Goal: Information Seeking & Learning: Learn about a topic

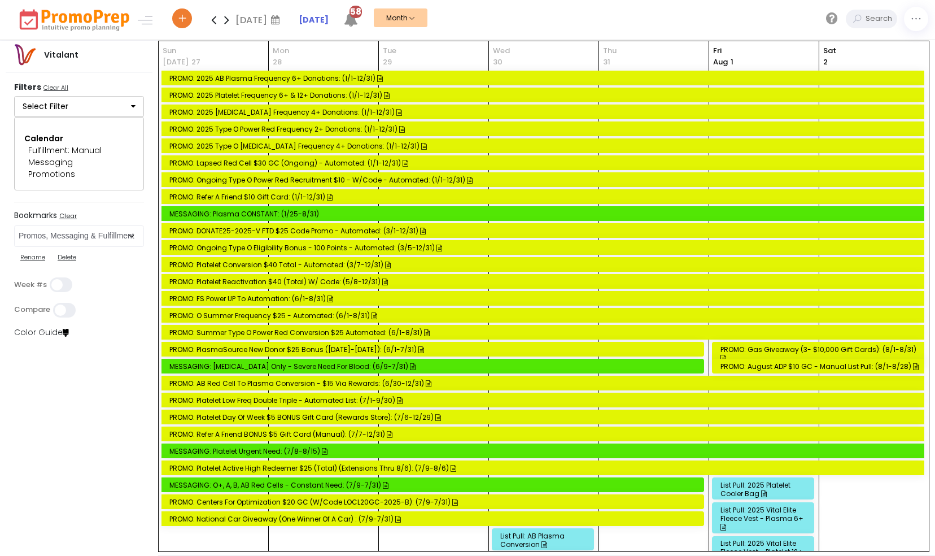
select select "197"
click at [211, 20] on icon at bounding box center [213, 19] width 13 height 23
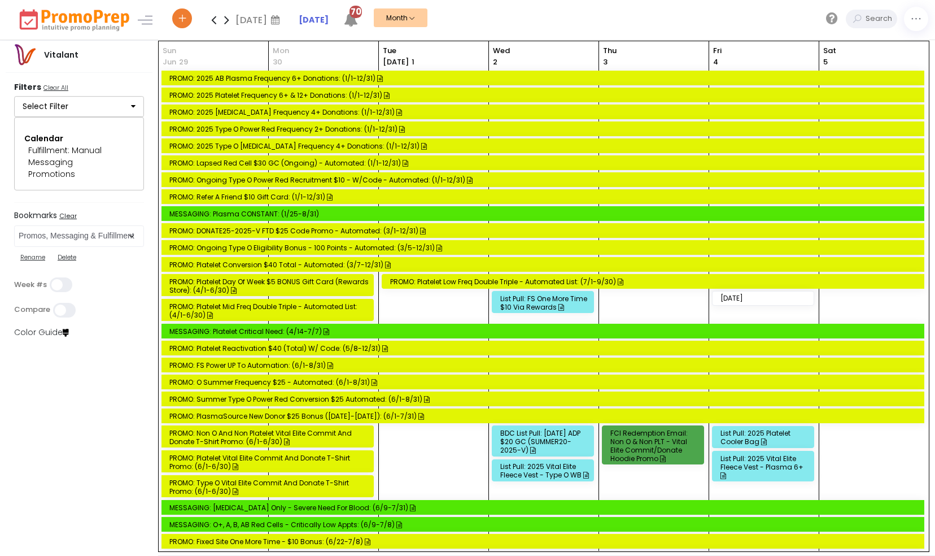
click at [532, 303] on div "List Pull: FS One More Time $10 via Rewards" at bounding box center [544, 302] width 89 height 17
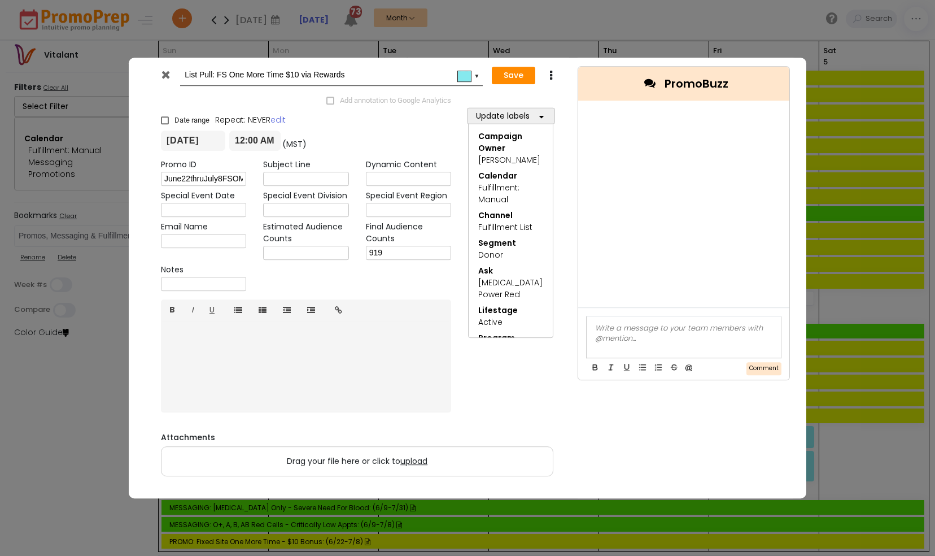
click at [165, 76] on icon at bounding box center [165, 74] width 8 height 11
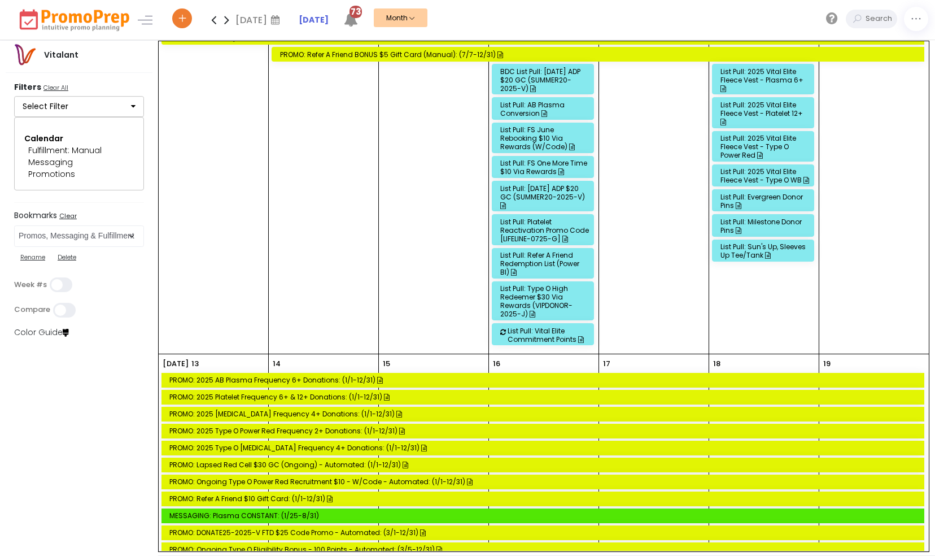
scroll to position [1420, 0]
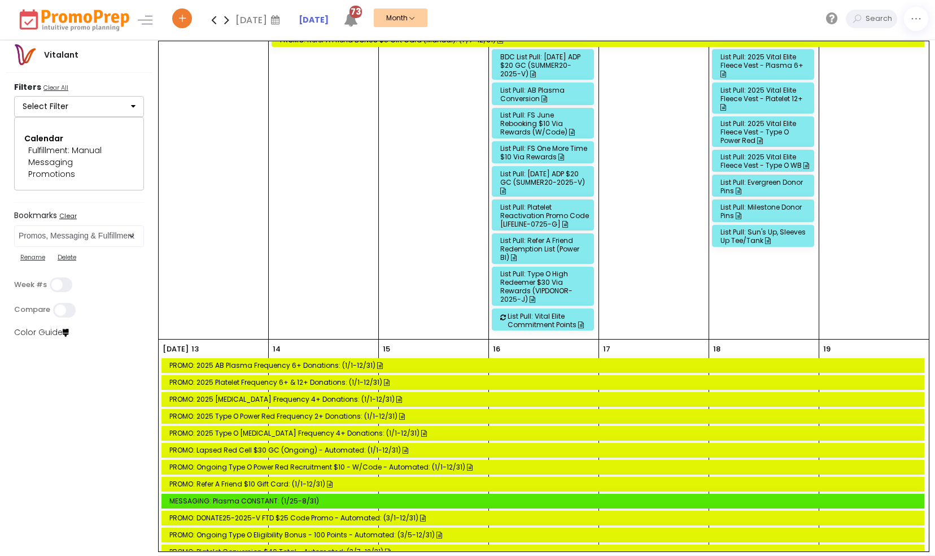
click at [522, 149] on div "List Pull: FS One More Time $10 via Rewards" at bounding box center [544, 152] width 89 height 17
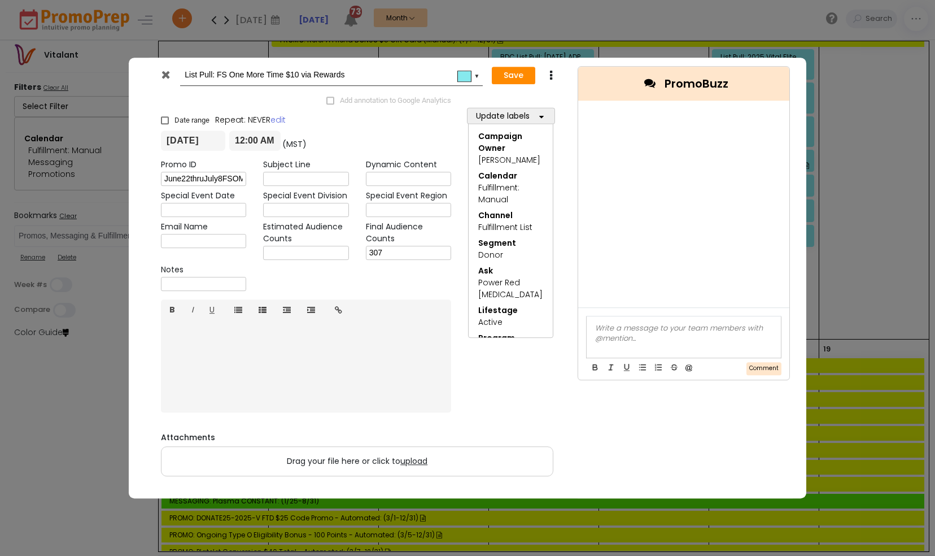
click at [163, 76] on icon at bounding box center [165, 74] width 8 height 11
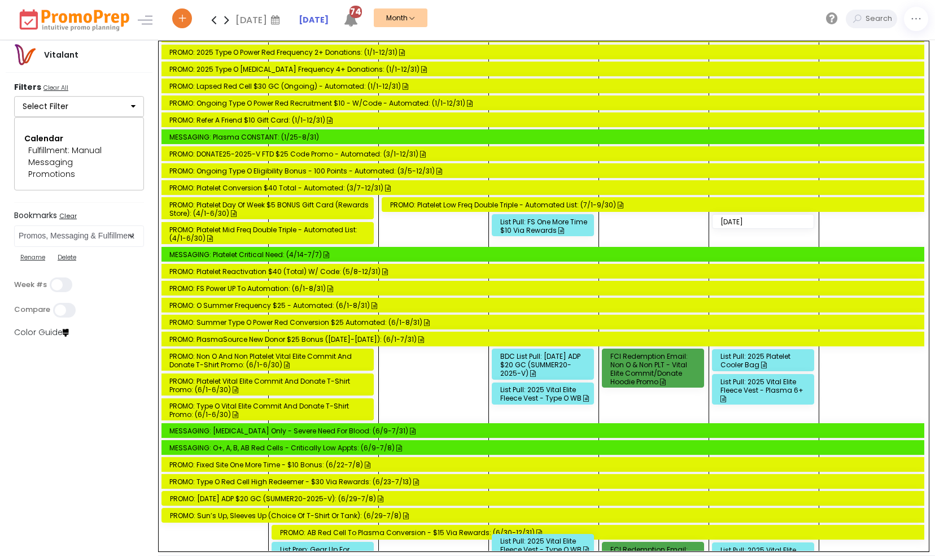
scroll to position [66, 0]
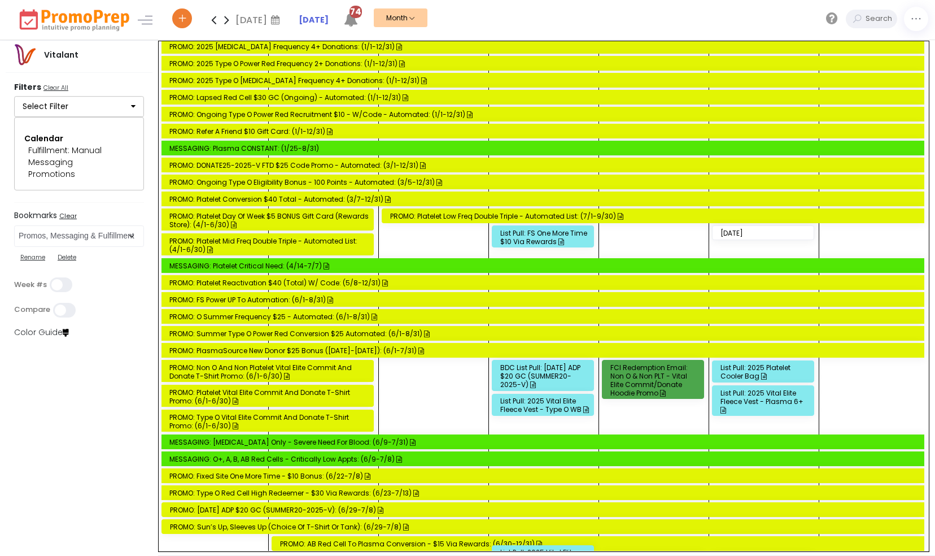
click at [318, 472] on div "PROMO: Fixed Site One More Time - $10 Bonus: (6/22-7/8)" at bounding box center [544, 476] width 750 height 8
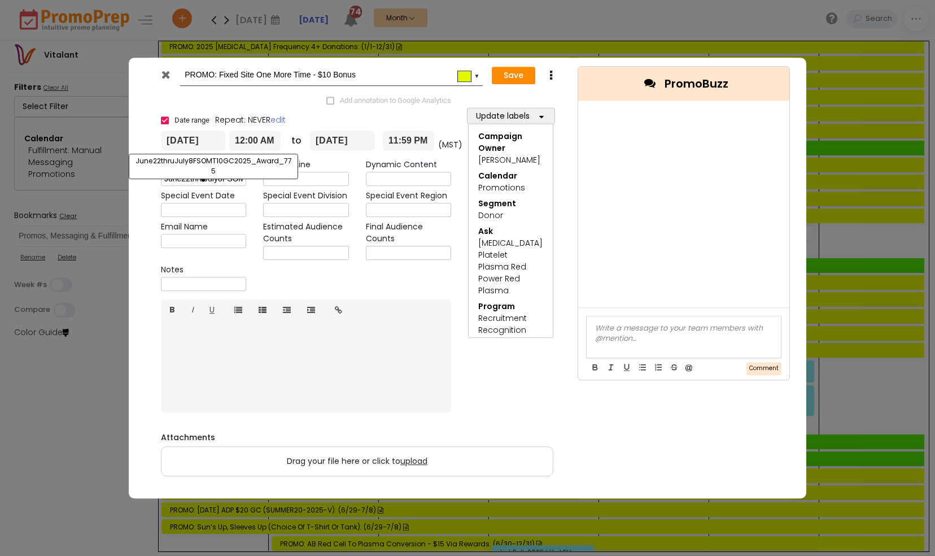
scroll to position [0, 89]
drag, startPoint x: 165, startPoint y: 176, endPoint x: 339, endPoint y: 176, distance: 174.5
click at [339, 176] on div "Promo ID June22thruJuly8FSOMT10GC2025_Award_775 Subject Line Dynamic Content Sp…" at bounding box center [305, 227] width 307 height 136
click at [164, 76] on icon at bounding box center [165, 74] width 8 height 11
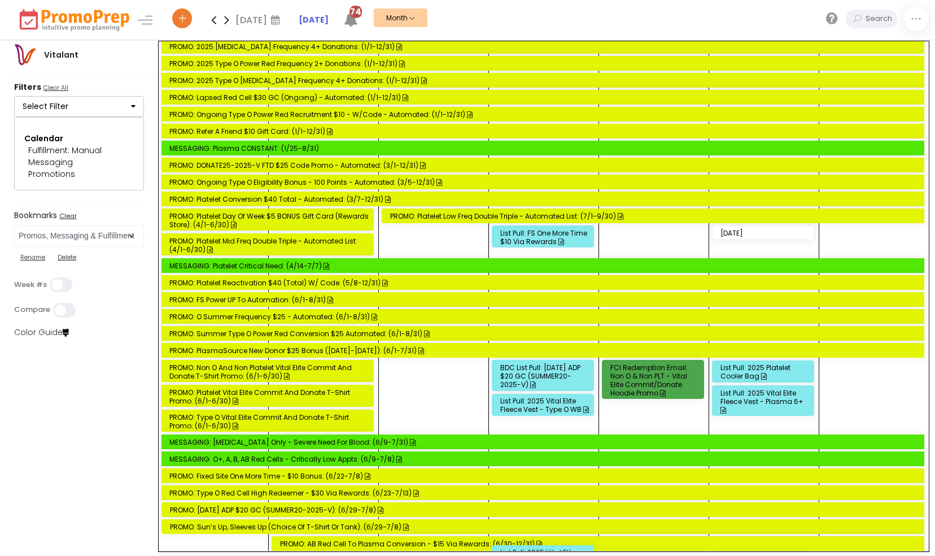
click at [535, 236] on div "List Pull: FS One More Time $10 via Rewards" at bounding box center [544, 237] width 89 height 17
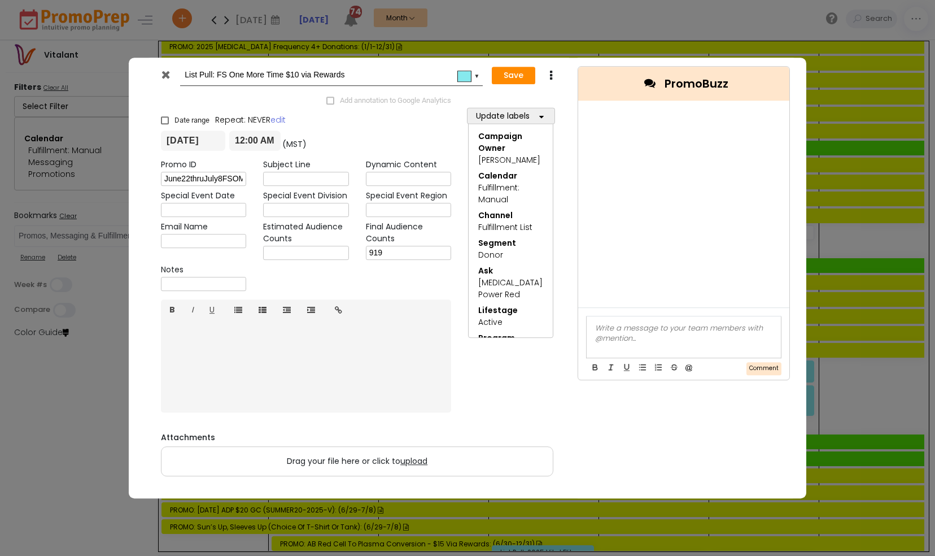
click at [164, 73] on icon at bounding box center [165, 74] width 8 height 11
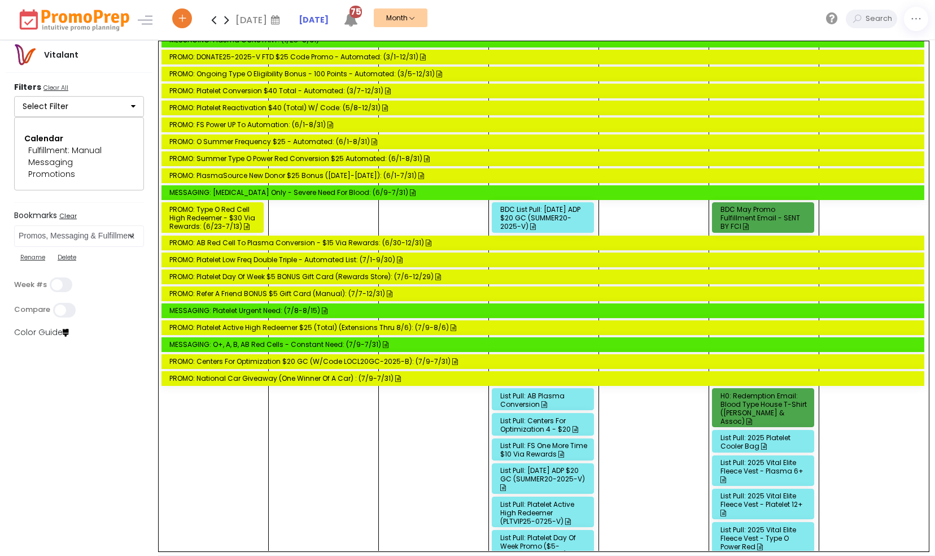
scroll to position [1883, 0]
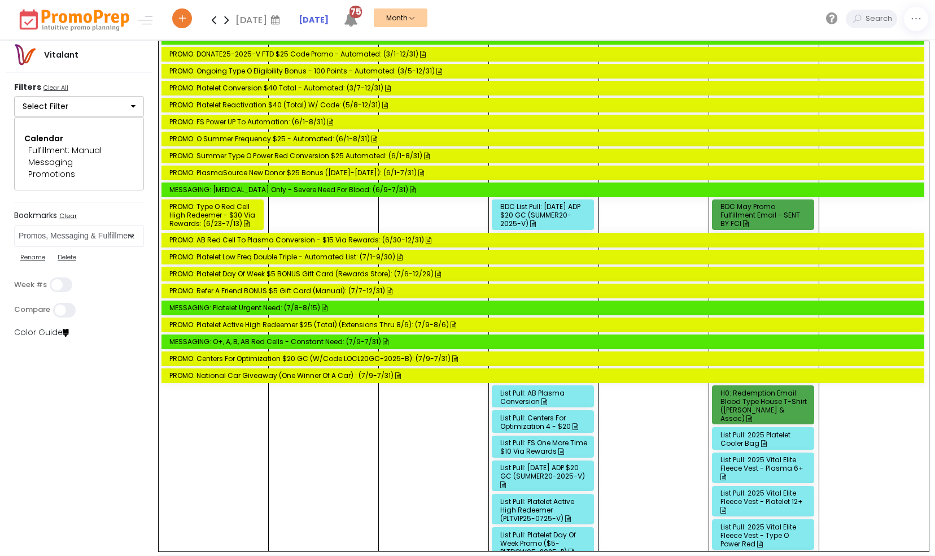
click at [531, 438] on div "List Pull: FS One More Time $10 via Rewards" at bounding box center [544, 446] width 89 height 17
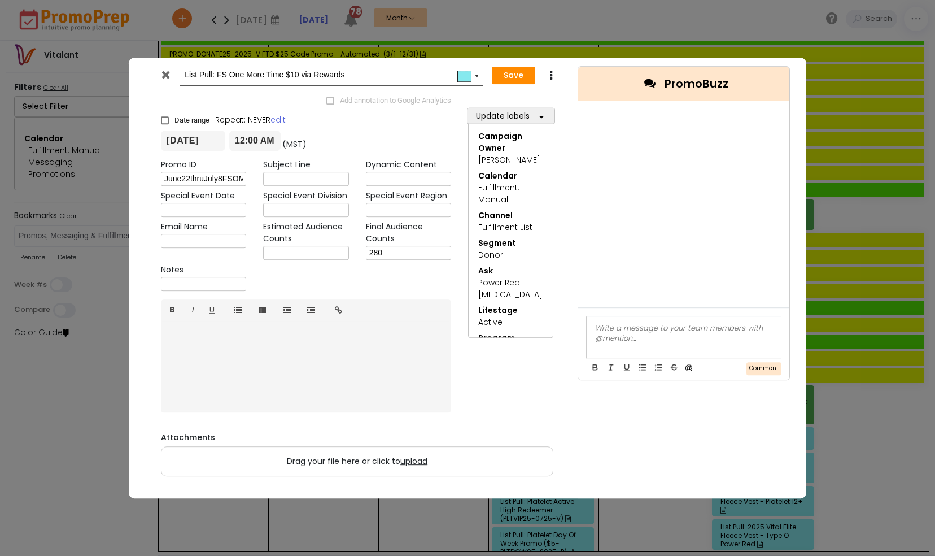
drag, startPoint x: 167, startPoint y: 76, endPoint x: 222, endPoint y: 103, distance: 61.4
click at [168, 76] on icon at bounding box center [165, 74] width 8 height 11
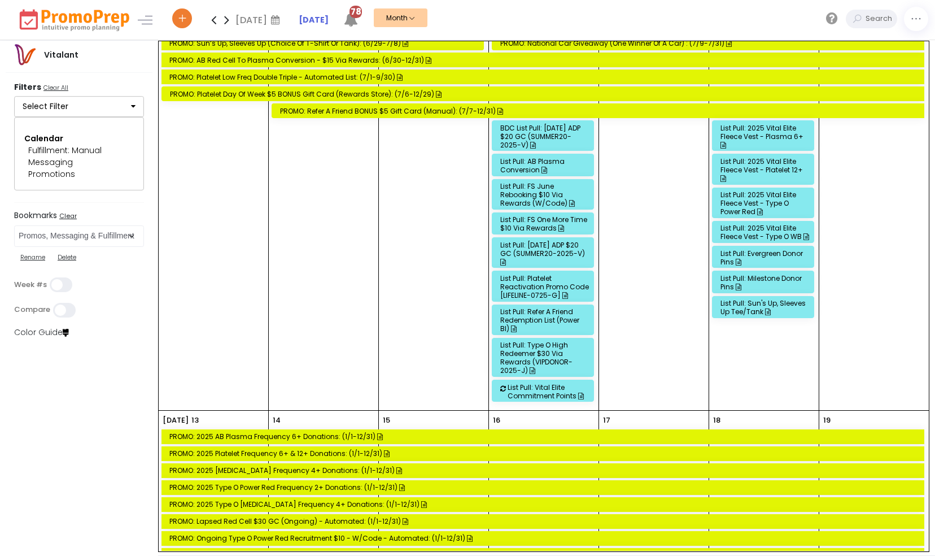
scroll to position [1348, 0]
click at [526, 219] on div "List Pull: FS One More Time $10 via Rewards" at bounding box center [544, 223] width 89 height 17
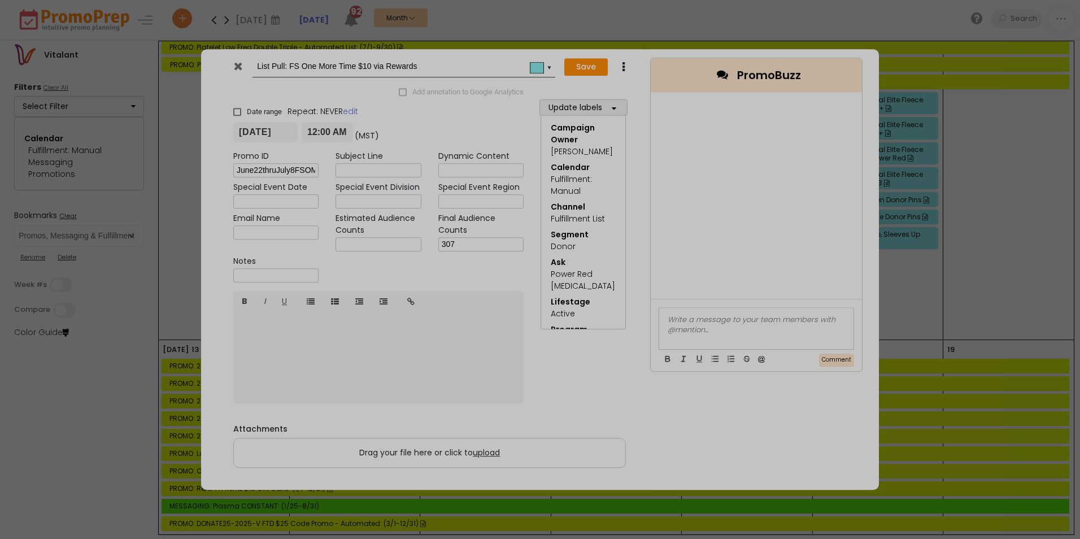
scroll to position [1349, 0]
click at [236, 64] on div at bounding box center [540, 269] width 1080 height 539
click at [238, 64] on div at bounding box center [540, 269] width 1080 height 539
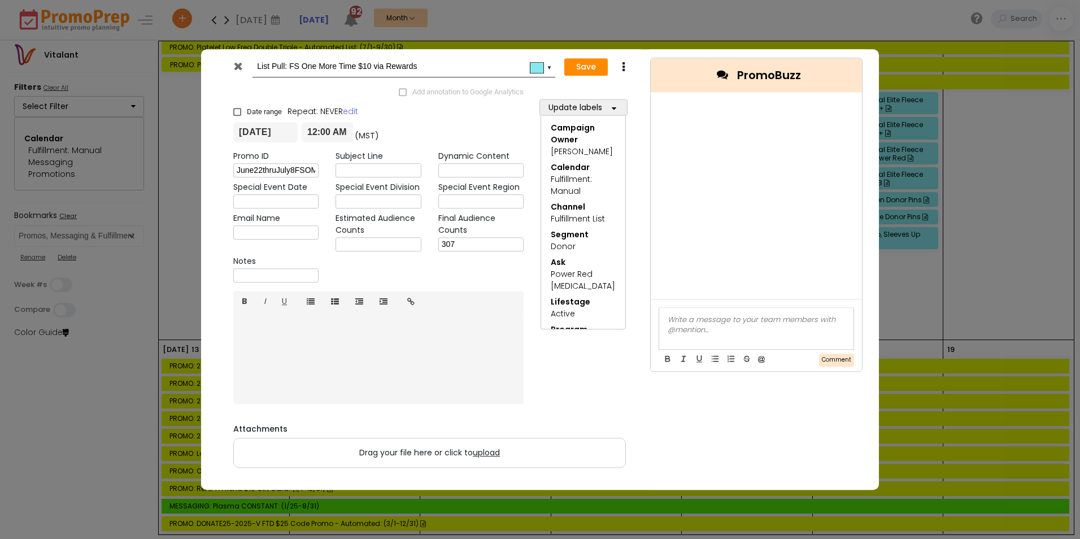
drag, startPoint x: 237, startPoint y: 64, endPoint x: 226, endPoint y: 130, distance: 67.0
click at [237, 64] on icon at bounding box center [238, 65] width 8 height 11
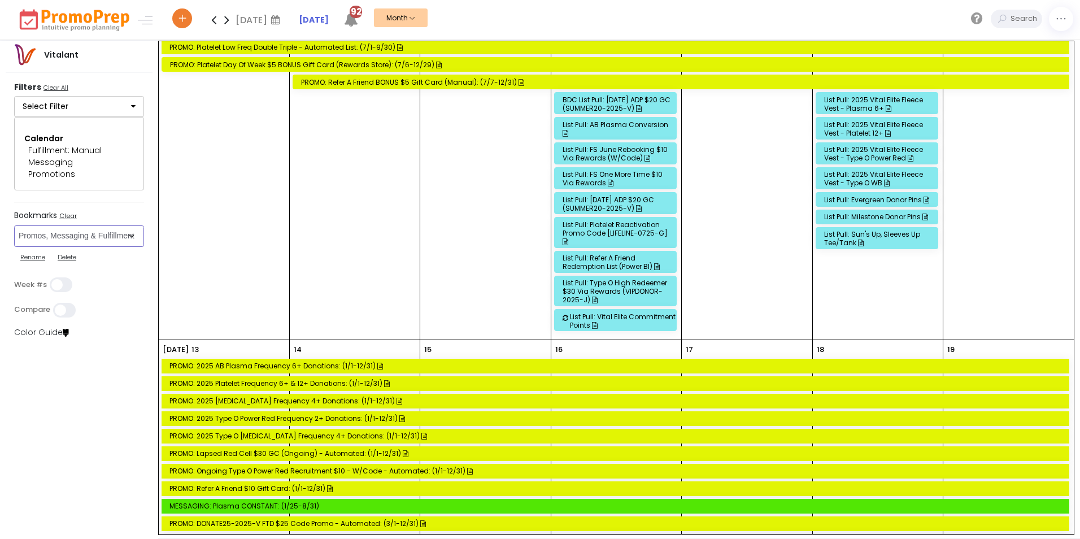
click at [131, 234] on select "Select Bookmark All Promos - Manual & Automated BVR BVR Control BVR, PUSH, SMS,…" at bounding box center [79, 235] width 130 height 21
click at [224, 18] on icon at bounding box center [226, 19] width 13 height 23
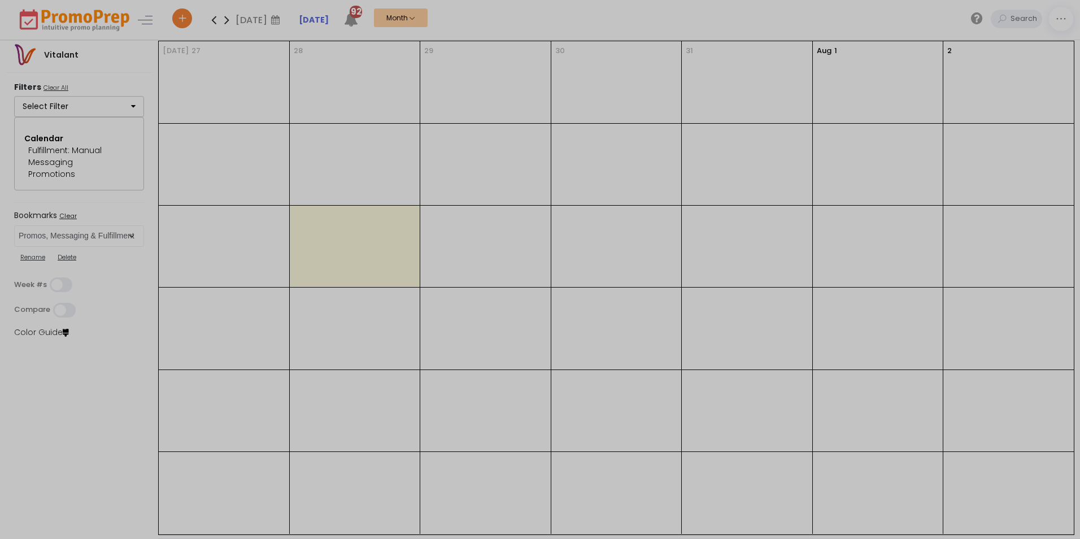
scroll to position [0, 0]
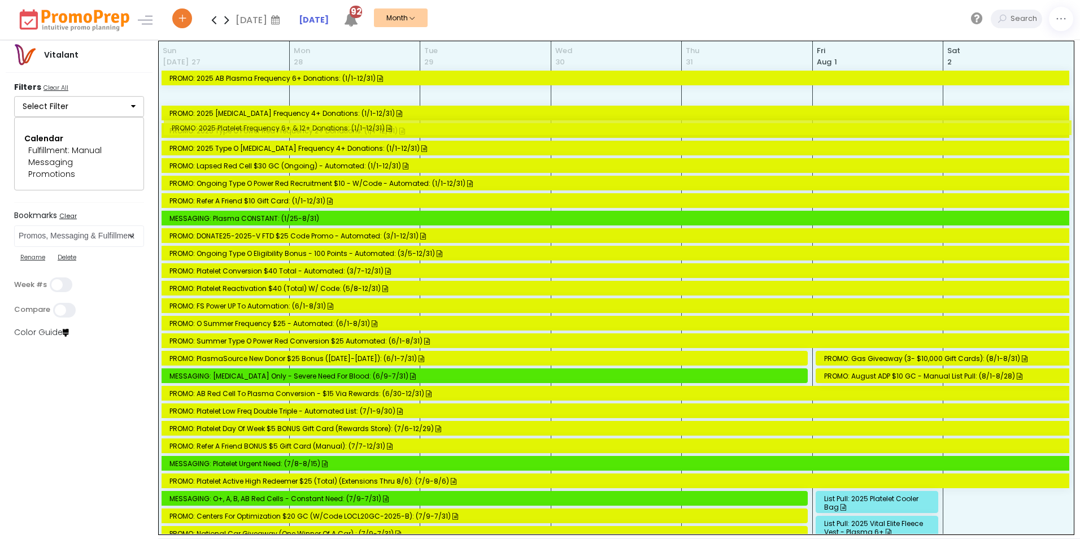
drag, startPoint x: 1068, startPoint y: 97, endPoint x: 1068, endPoint y: 126, distance: 29.4
click at [935, 126] on full-calendar "[DATE] PROMO: 2025 AB Plasma Frequency 6+ Donations: (1/1-12/31) PROMO: 2025 Pl…" at bounding box center [616, 287] width 915 height 493
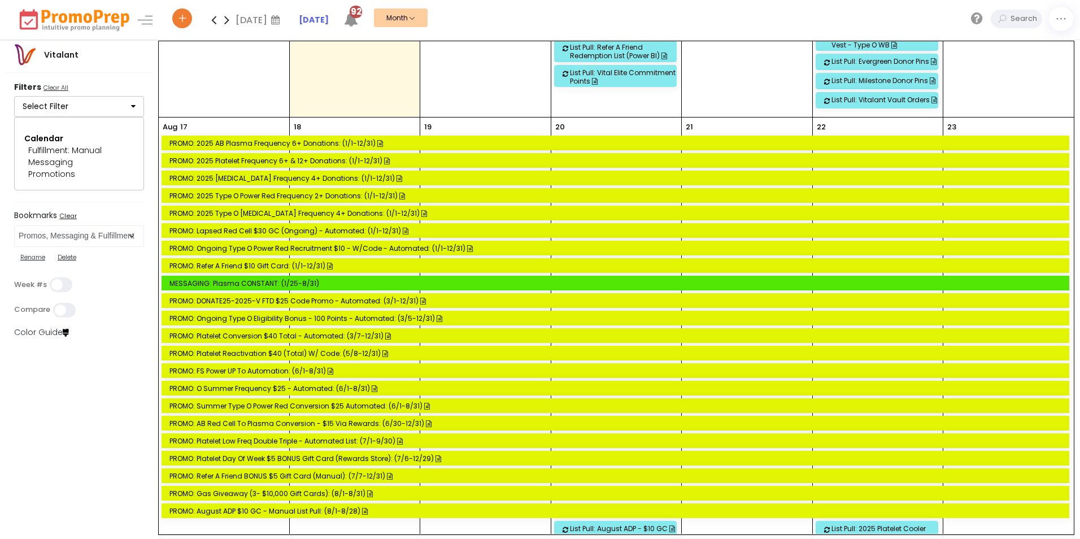
scroll to position [2024, 0]
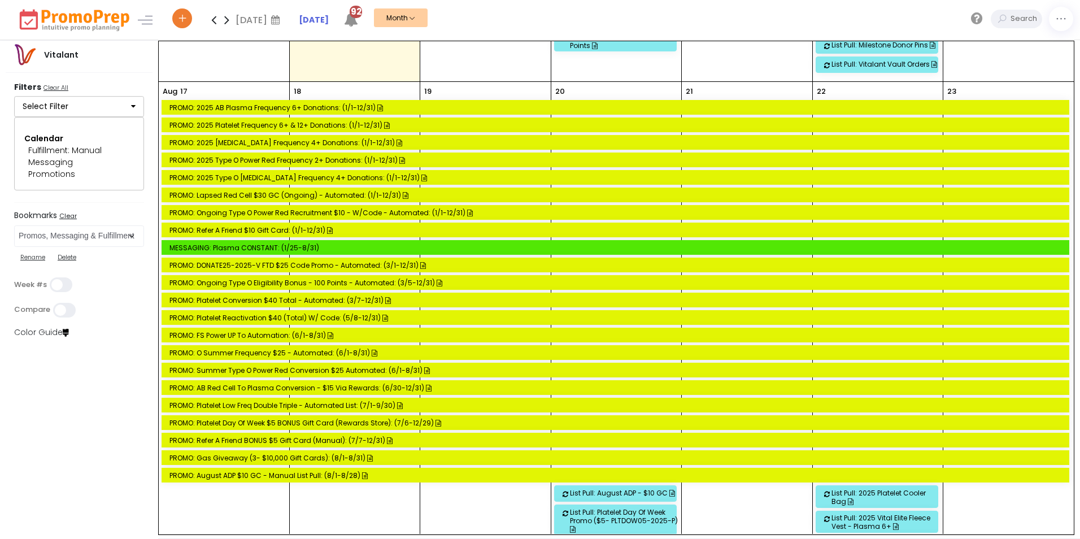
click at [248, 353] on div "PROMO: O Summer Frequency $25 - Automated: (6/1-8/31)" at bounding box center [616, 352] width 895 height 8
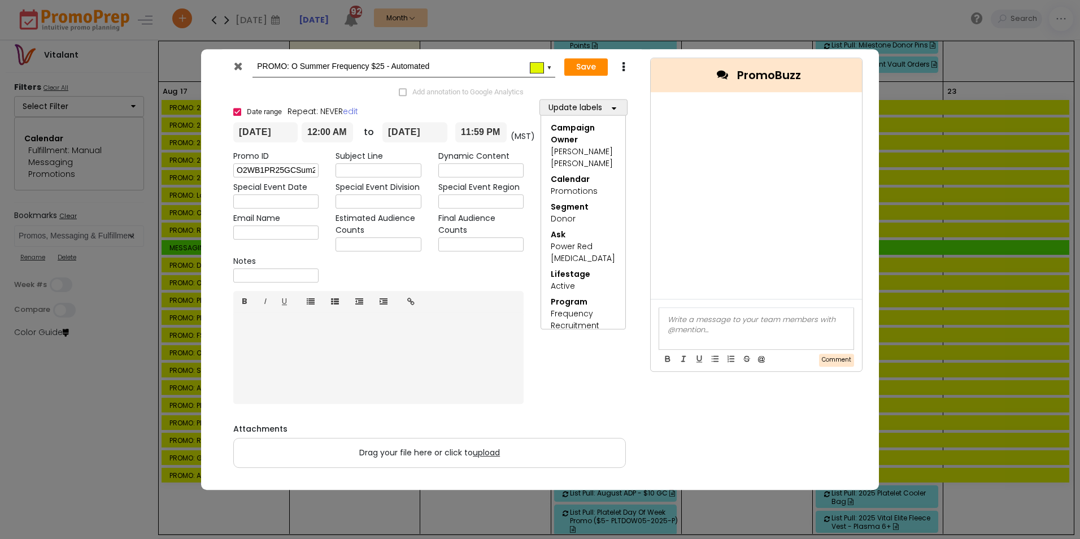
click at [237, 64] on icon at bounding box center [238, 65] width 8 height 11
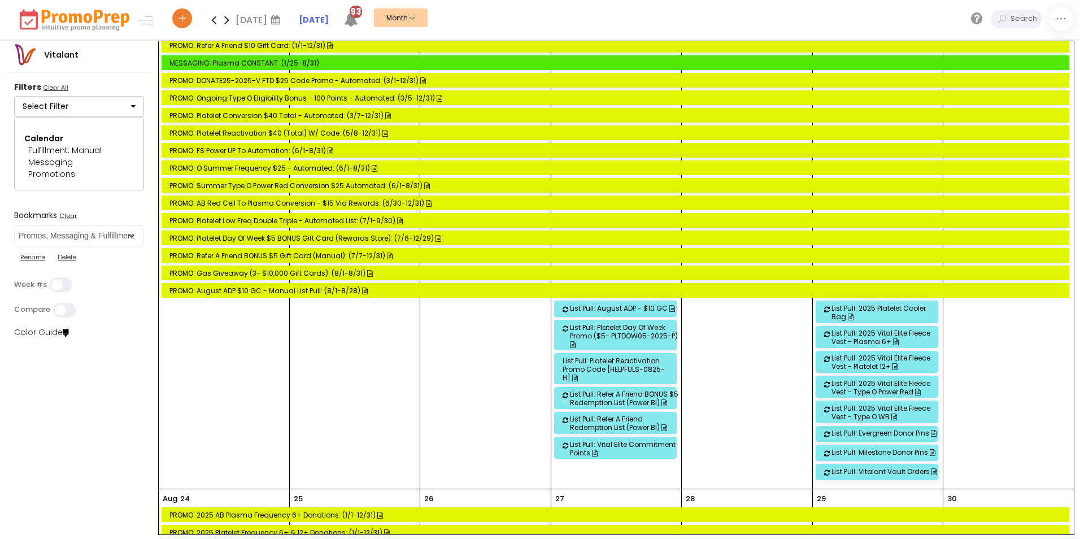
scroll to position [2199, 0]
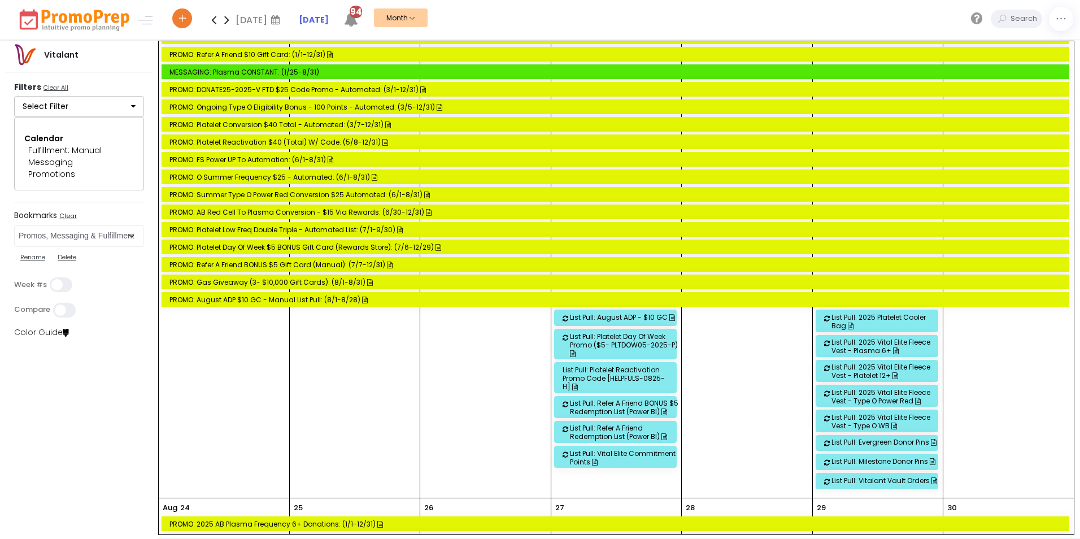
click at [621, 377] on div "List Pull: Platelet Reactivation Promo Code [HELPFULS-0825-H]" at bounding box center [617, 377] width 110 height 25
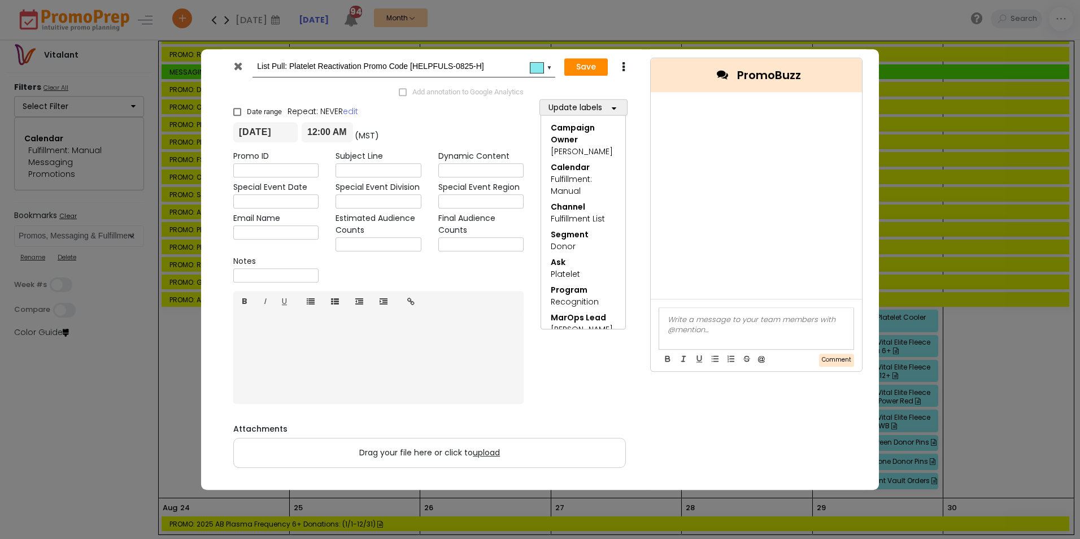
click at [239, 68] on icon at bounding box center [238, 65] width 8 height 11
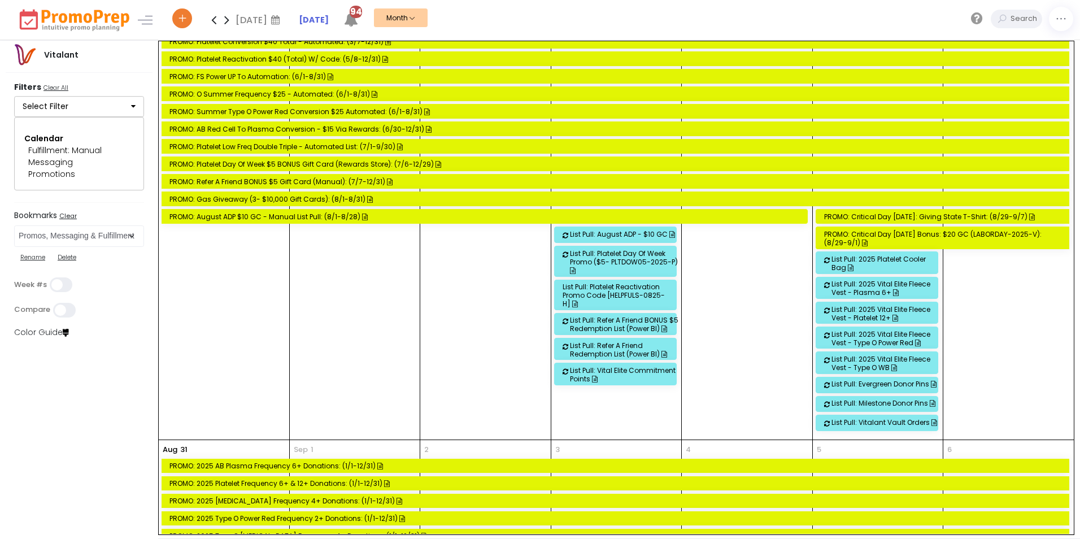
scroll to position [2879, 0]
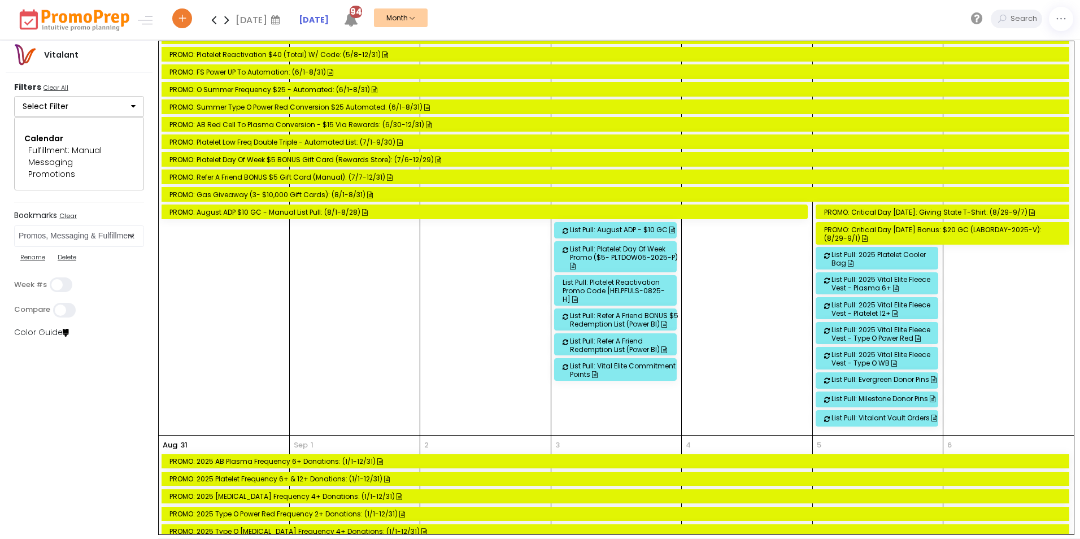
click at [612, 296] on div "List Pull: Platelet Reactivation Promo Code [HELPFULS-0825-H]" at bounding box center [617, 290] width 110 height 25
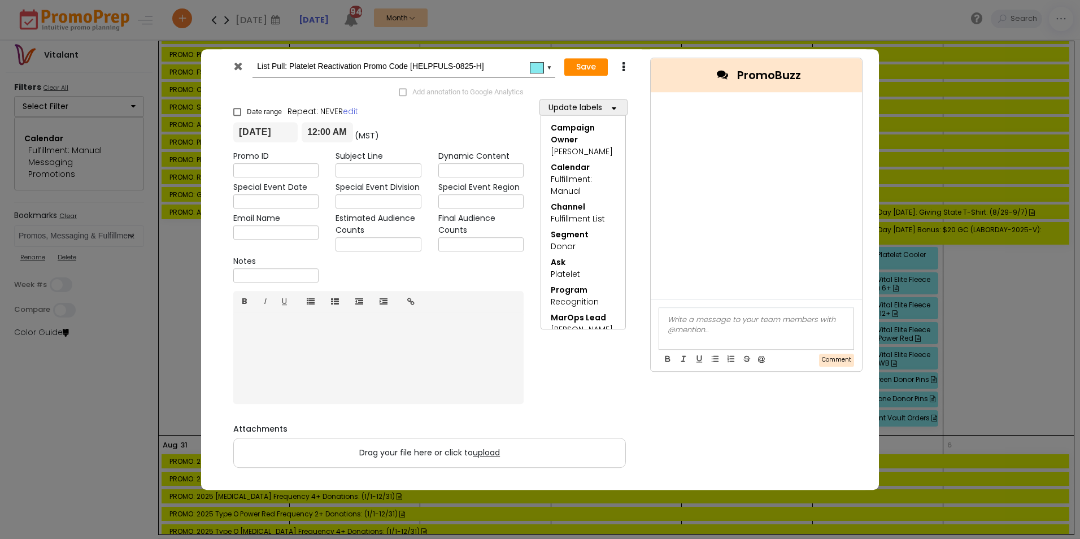
click at [241, 69] on icon at bounding box center [238, 65] width 8 height 11
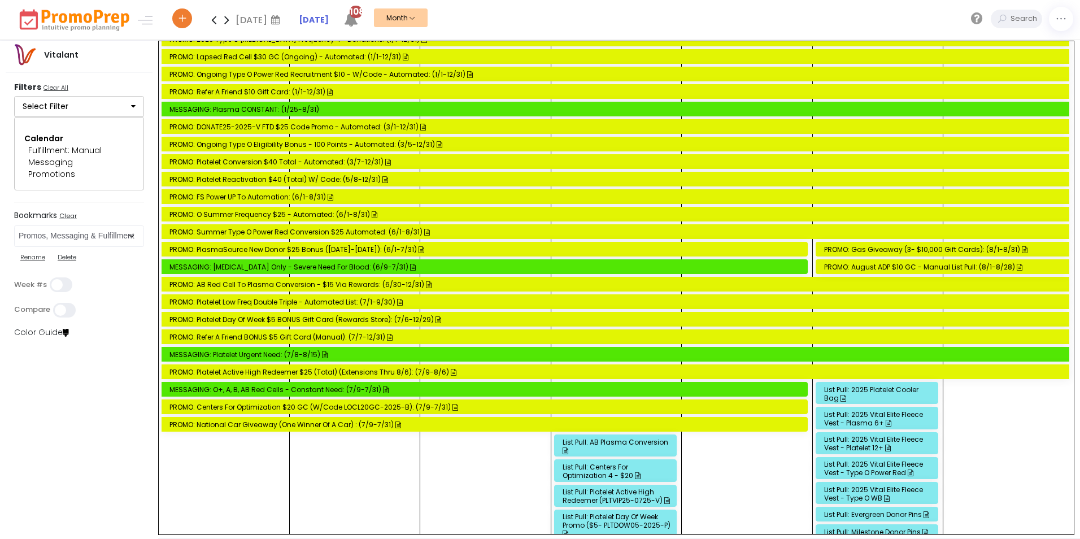
scroll to position [0, 0]
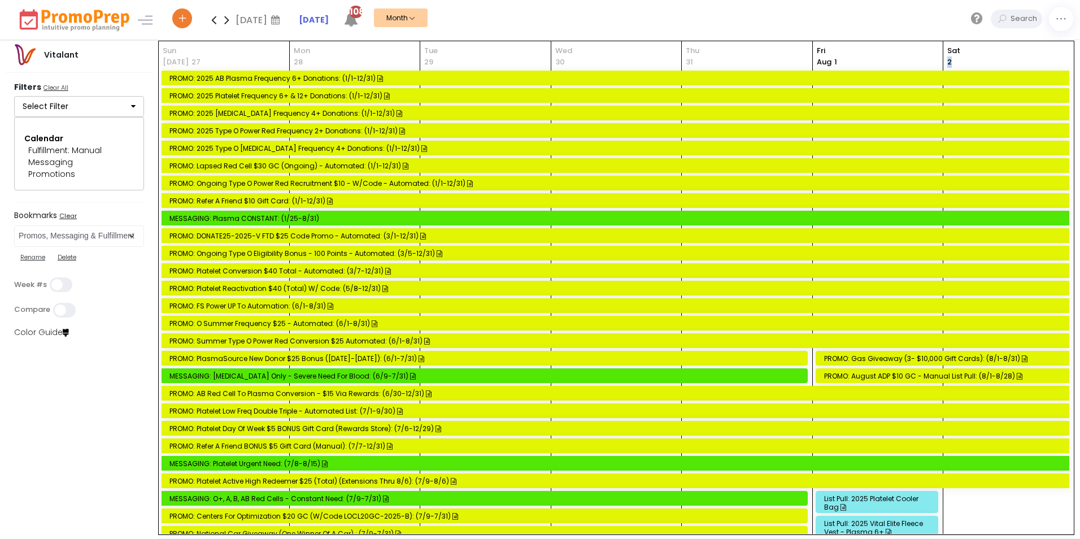
drag, startPoint x: 1073, startPoint y: 63, endPoint x: 1071, endPoint y: 102, distance: 39.6
click at [935, 102] on div "[DATE] PROMO: 2025 AB Plasma Frequency 6+ Donations: (1/1-12/31) PROMO: 2025 Pl…" at bounding box center [616, 288] width 916 height 494
click at [935, 98] on div "[DATE] PROMO: 2025 AB Plasma Frequency 6+ Donations: (1/1-12/31) PROMO: 2025 Pl…" at bounding box center [616, 288] width 916 height 494
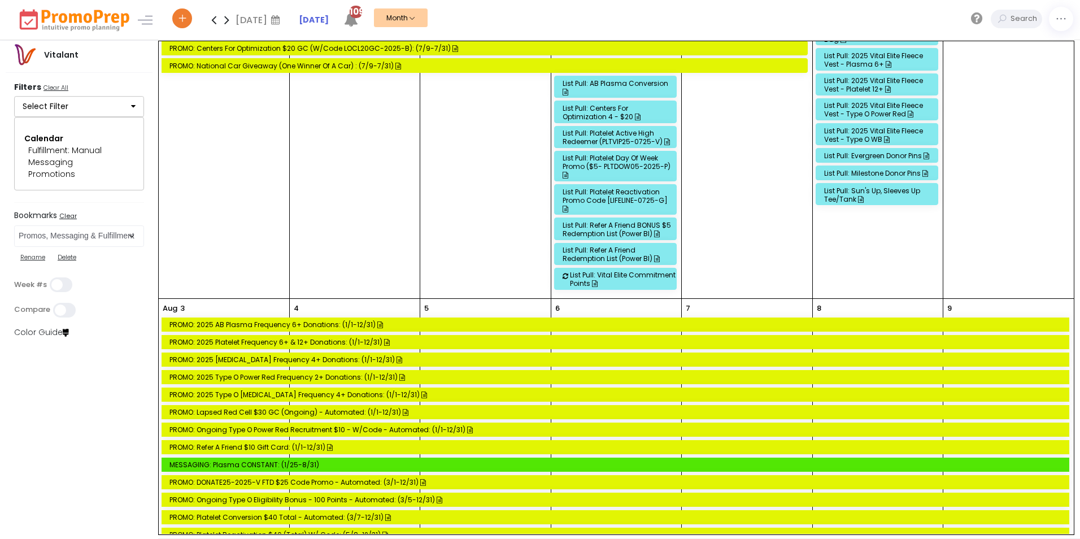
scroll to position [482, 0]
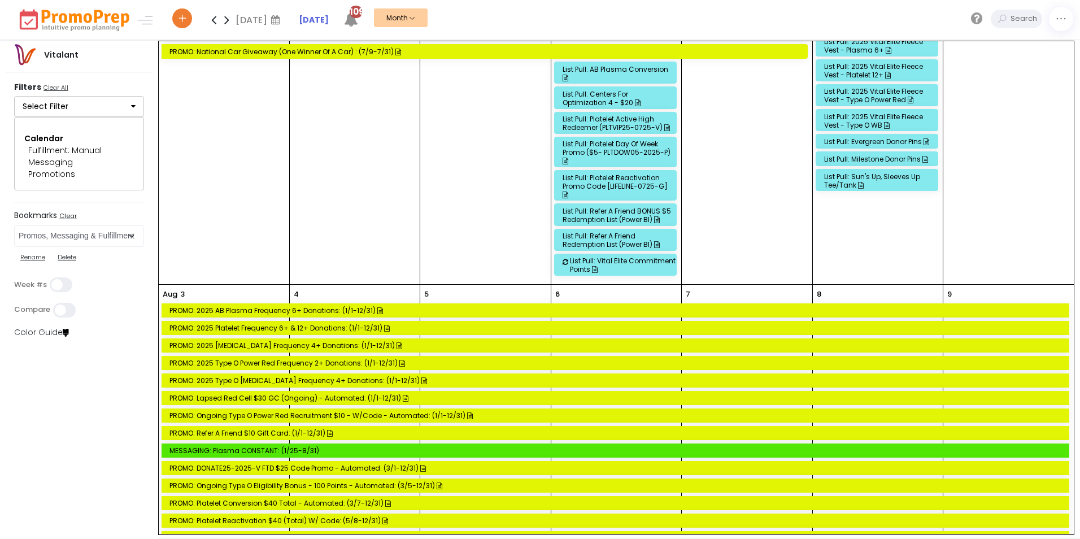
click at [599, 212] on div "List Pull: Refer a Friend BONUS $5 Redemption list (Power BI)" at bounding box center [617, 215] width 110 height 17
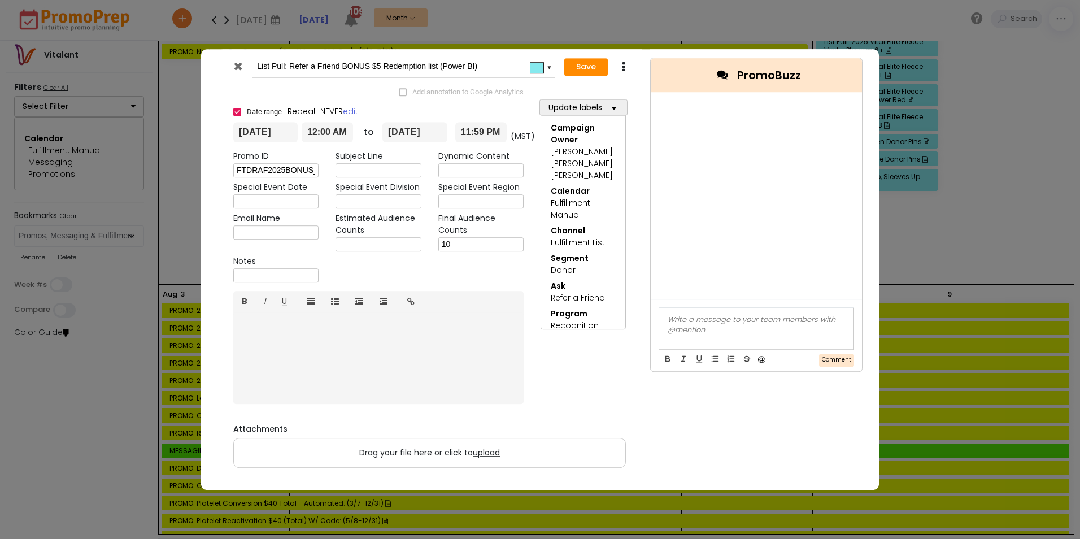
click at [237, 66] on icon at bounding box center [238, 65] width 8 height 11
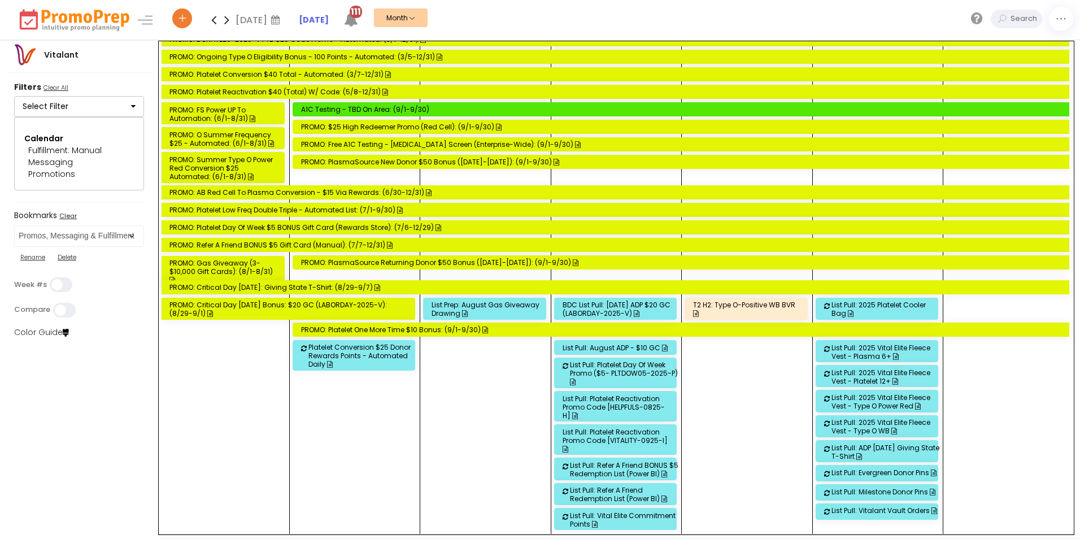
scroll to position [3470, 0]
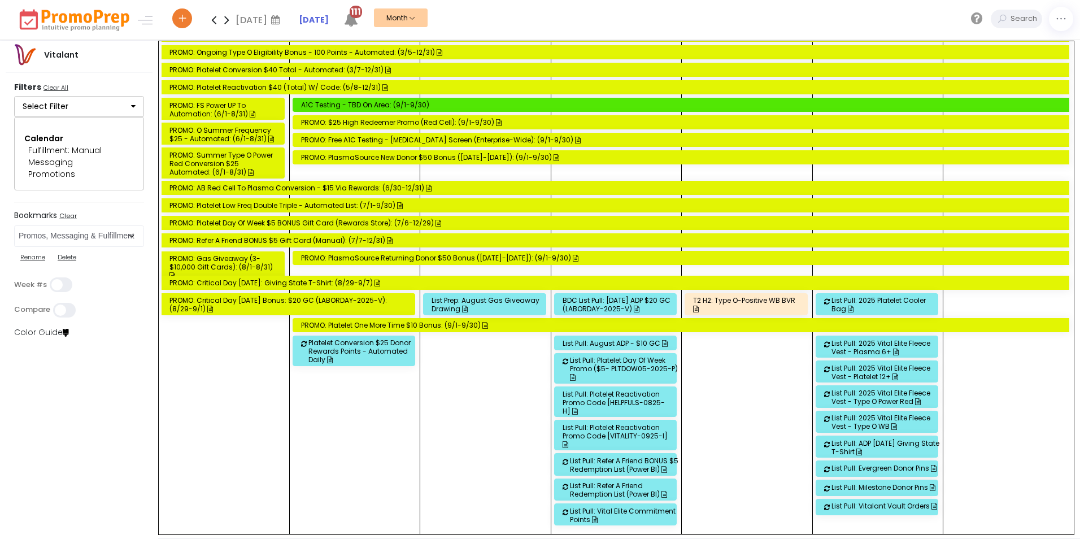
click at [228, 20] on icon at bounding box center [226, 19] width 13 height 23
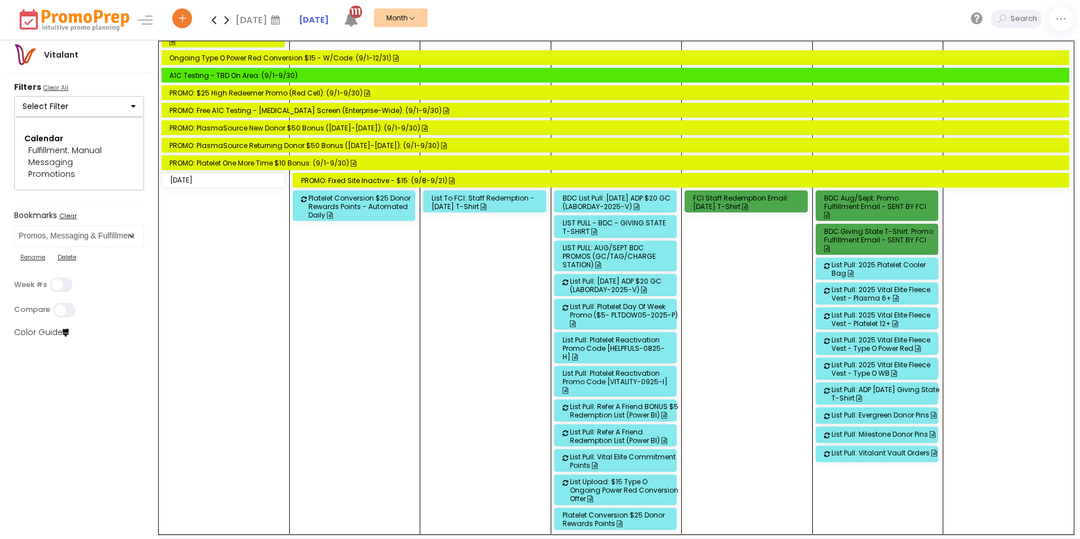
scroll to position [1036, 0]
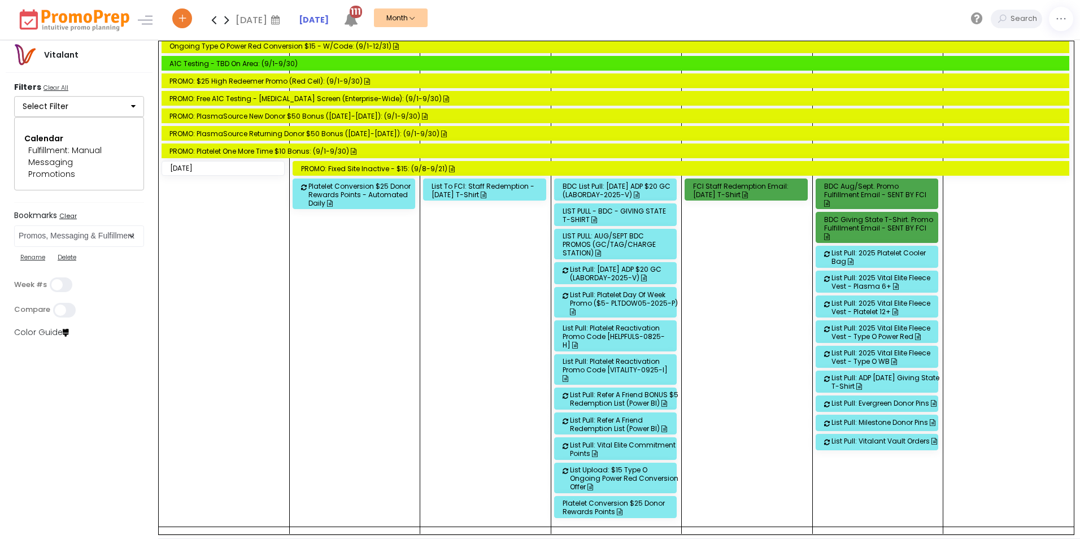
click at [602, 214] on div "LIST PULL - BDC - GIVING STATE T-SHIRT" at bounding box center [617, 215] width 110 height 17
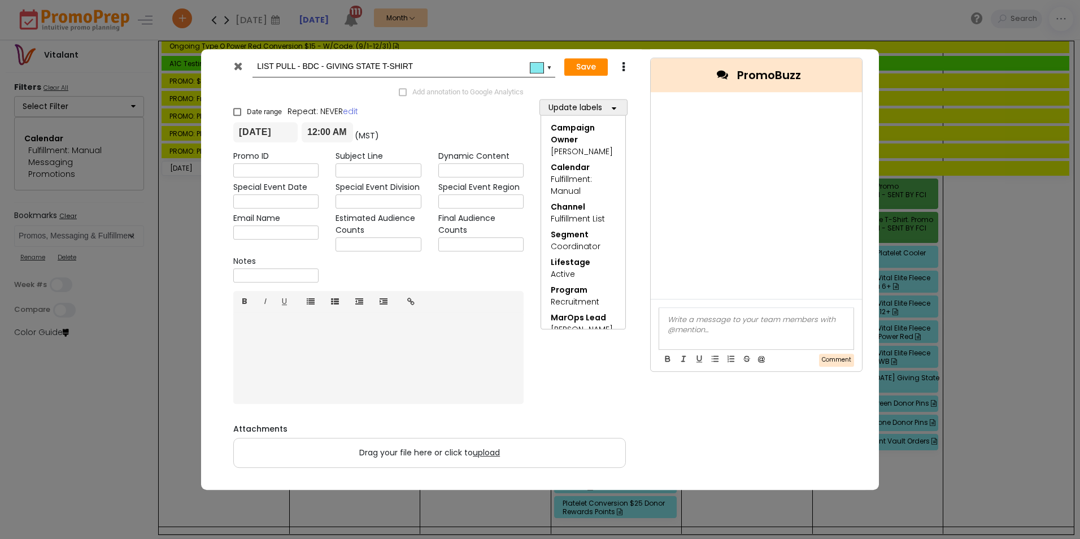
click at [238, 70] on icon at bounding box center [238, 65] width 8 height 11
